Goal: Entertainment & Leisure: Browse casually

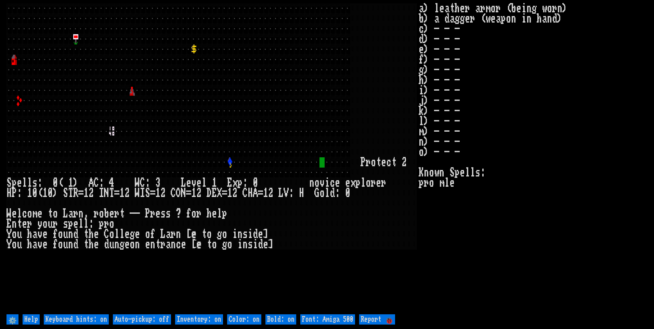
drag, startPoint x: 146, startPoint y: 318, endPoint x: 167, endPoint y: 316, distance: 21.0
click at [146, 317] on off "Auto-pickup: off" at bounding box center [142, 319] width 58 height 10
type off "Auto-pickup: on"
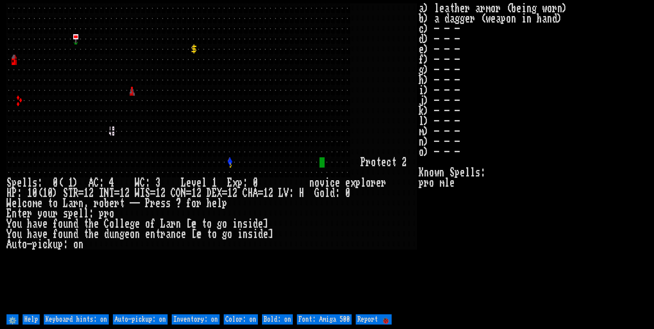
drag, startPoint x: 195, startPoint y: 320, endPoint x: 199, endPoint y: 319, distance: 4.7
click at [196, 319] on on "Inventory: on" at bounding box center [196, 319] width 48 height 10
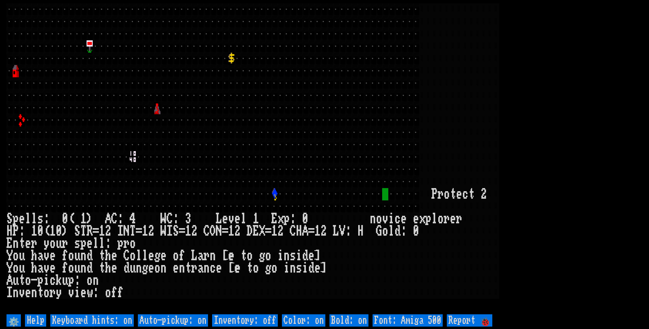
click at [437, 314] on 500 "Font: Amiga 500" at bounding box center [407, 320] width 70 height 12
type 500 "Font: Amiga 1200"
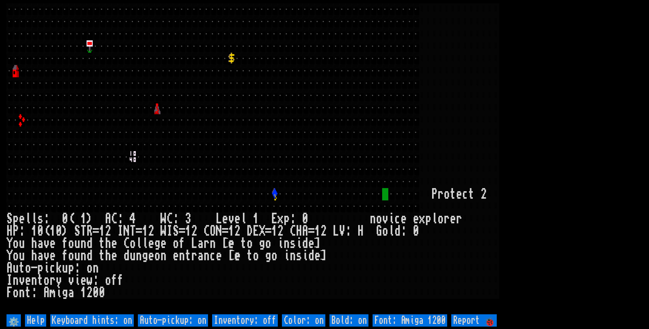
click at [624, 101] on larn at bounding box center [324, 157] width 636 height 309
